Goal: Find specific page/section

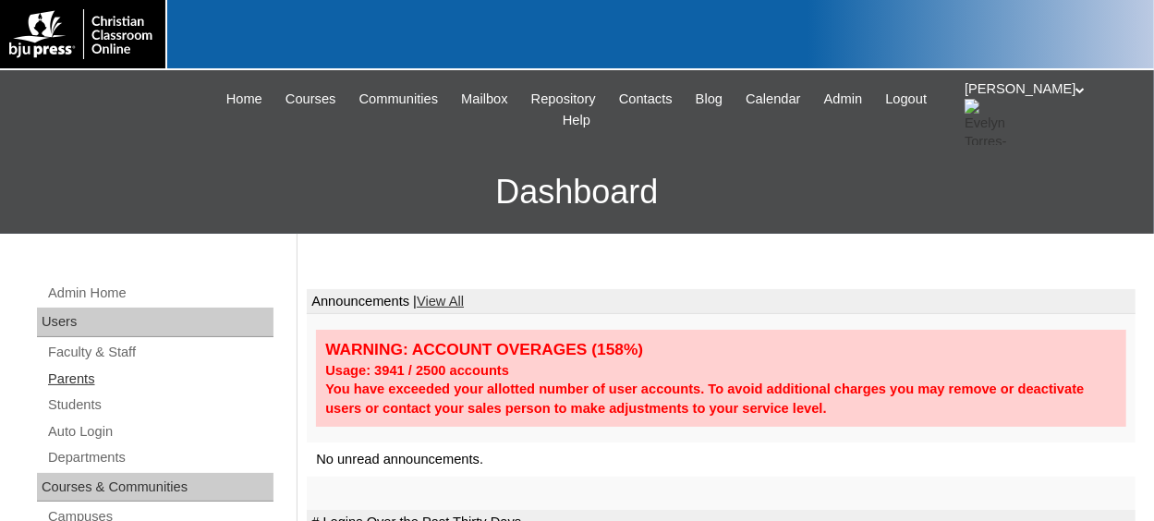
click at [87, 387] on link "Parents" at bounding box center [159, 379] width 227 height 23
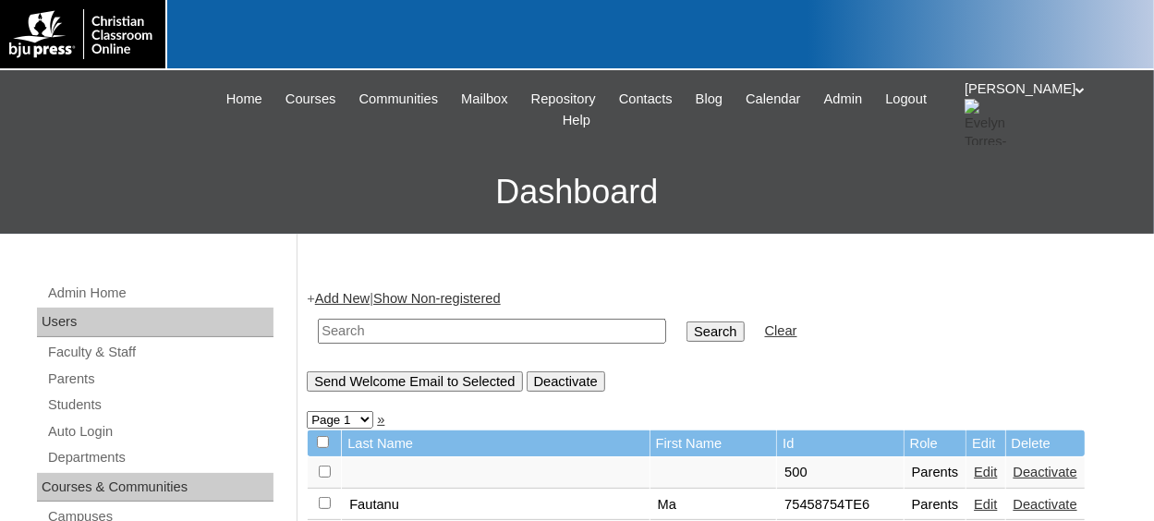
click at [407, 328] on input "text" at bounding box center [492, 331] width 348 height 25
type input "[PERSON_NAME]"
click at [687, 322] on input "Search" at bounding box center [715, 332] width 57 height 20
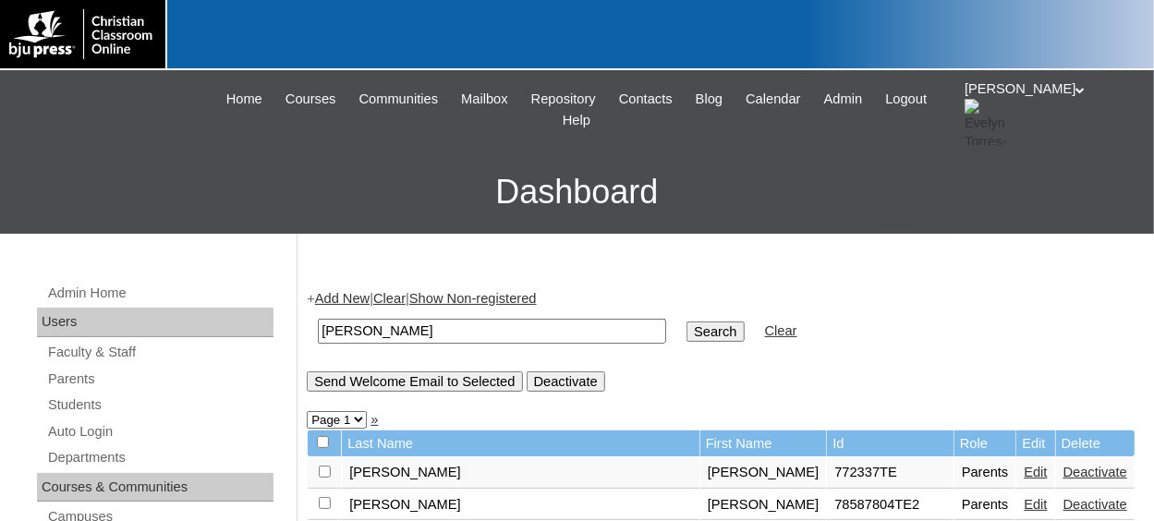
click at [1014, 107] on div "[PERSON_NAME] My Profile My Settings Logout" at bounding box center [1050, 112] width 171 height 66
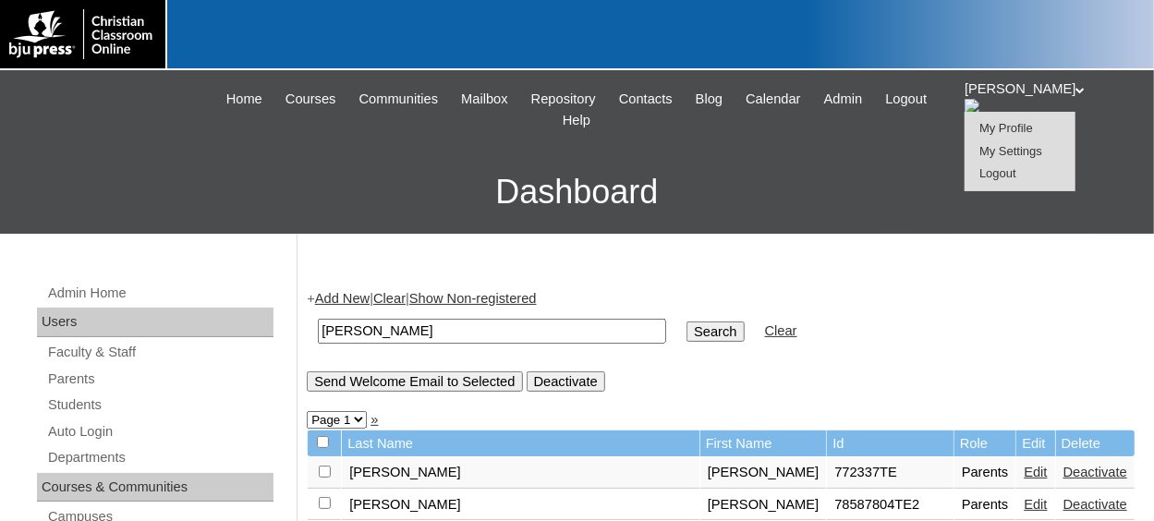
click at [1005, 168] on span "Logout" at bounding box center [998, 173] width 37 height 14
